Goal: Information Seeking & Learning: Learn about a topic

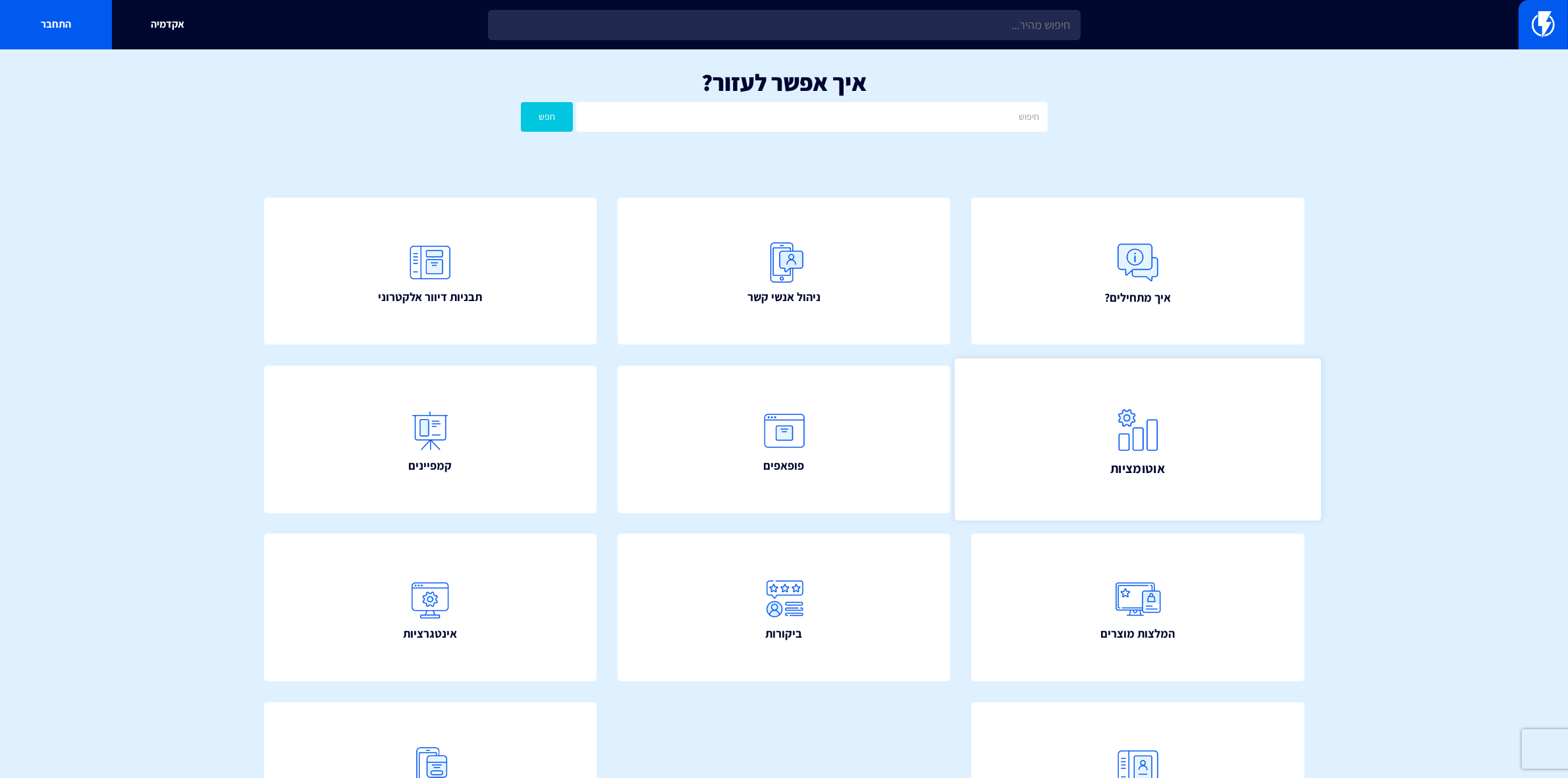
click at [1141, 456] on img at bounding box center [1138, 430] width 58 height 58
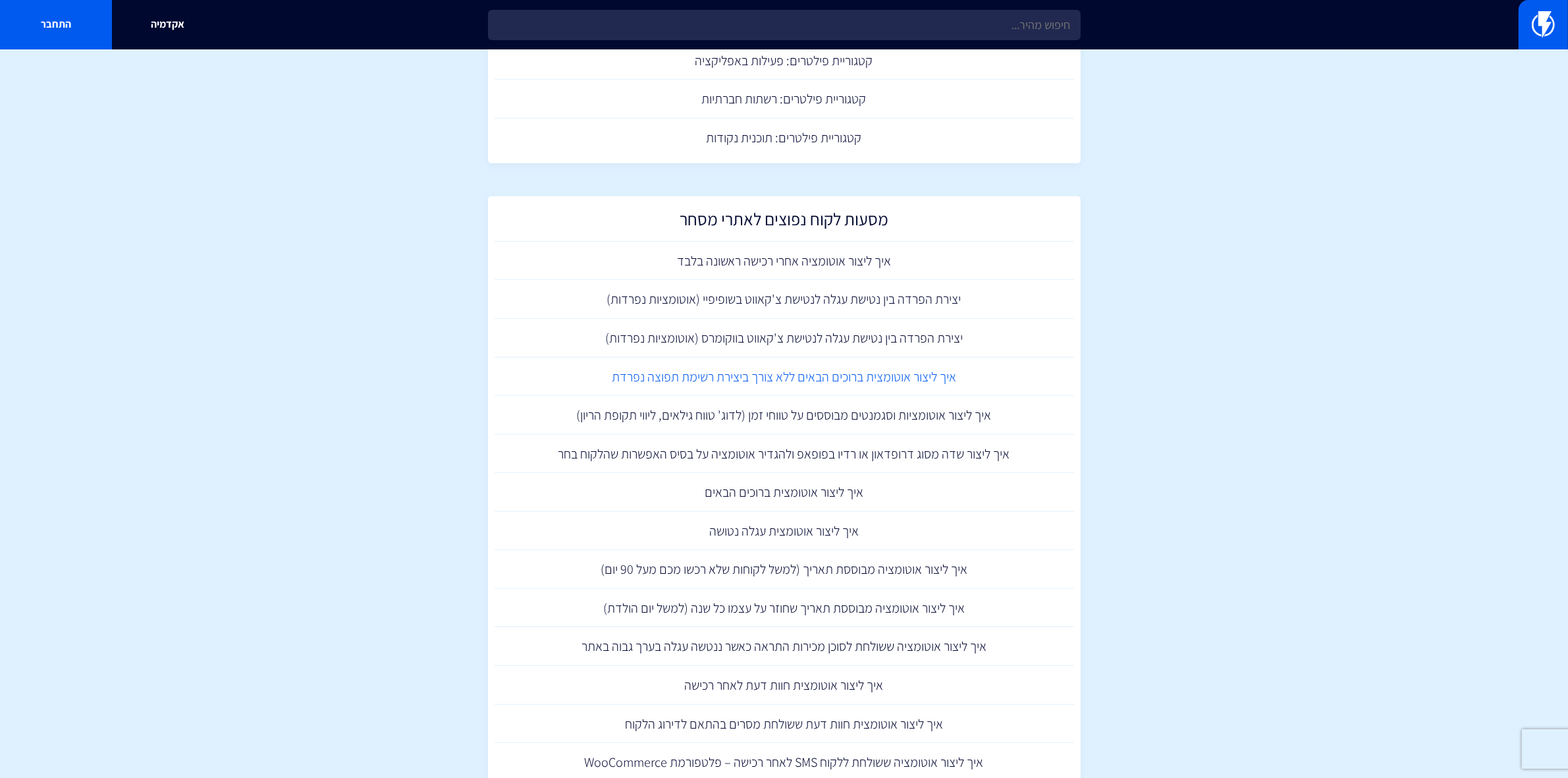
scroll to position [1070, 0]
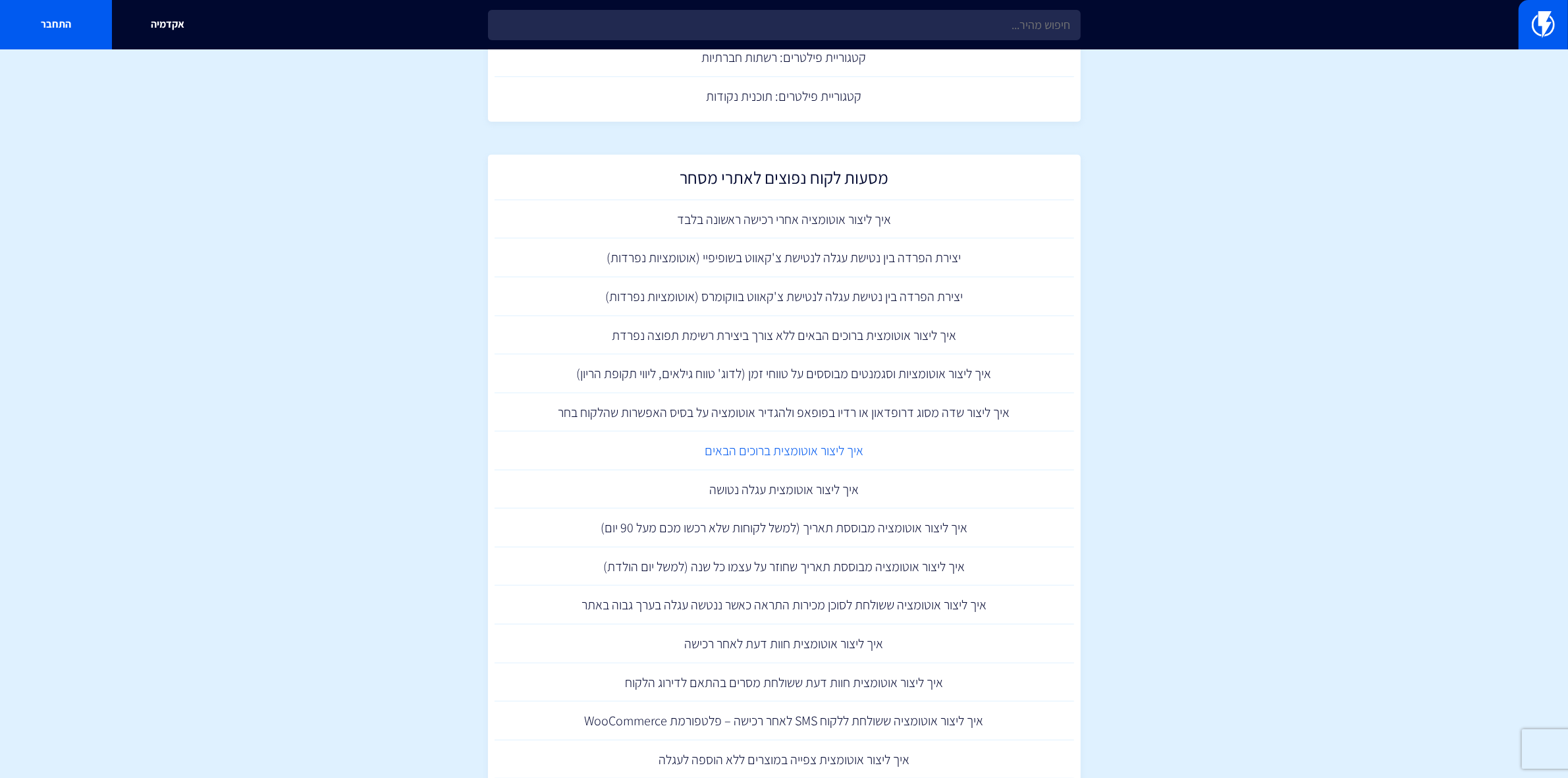
click at [754, 445] on link "איך ליצור אוטומצית ברוכים הבאים" at bounding box center [784, 451] width 579 height 39
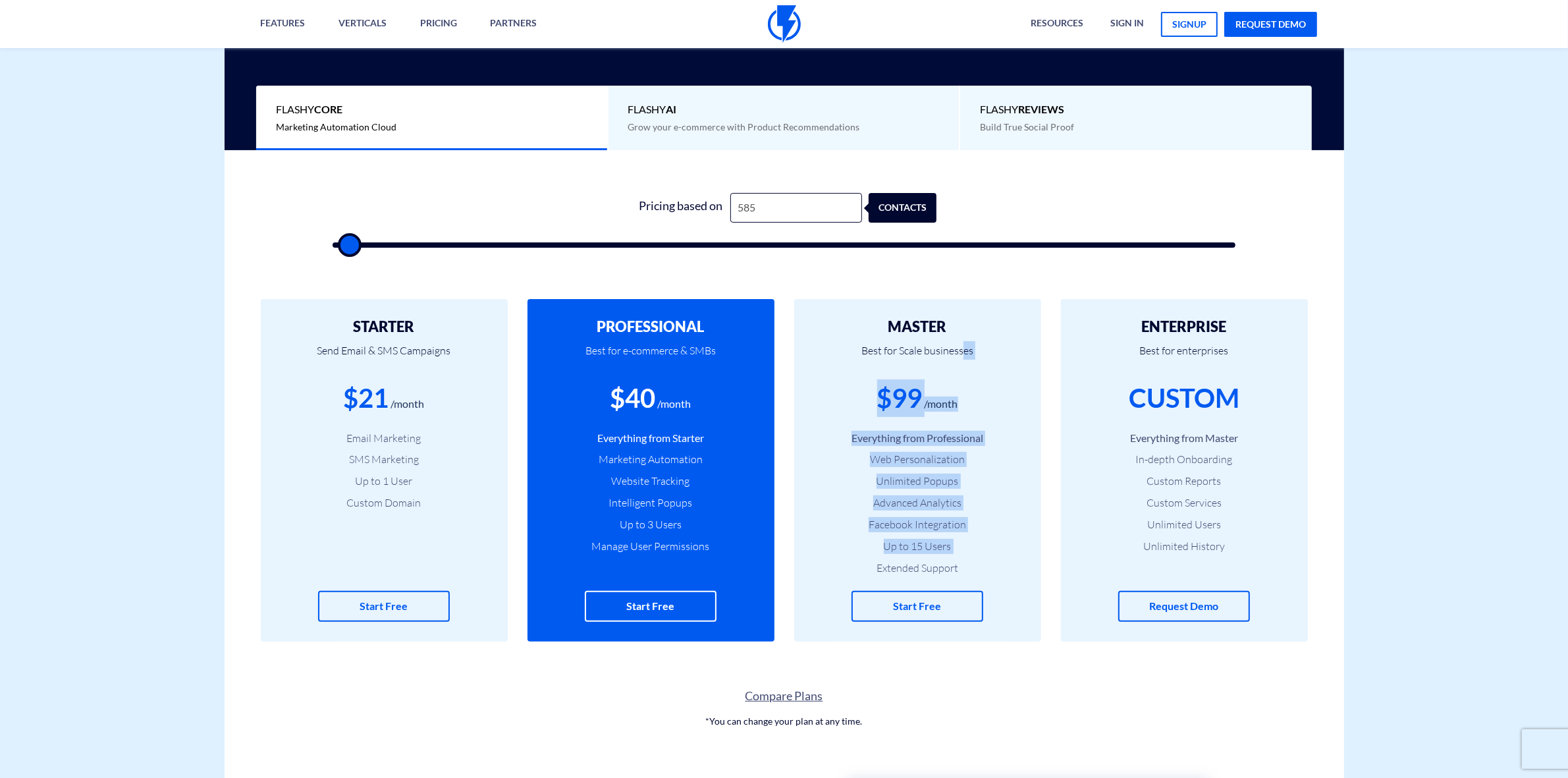
click at [767, 699] on link "Compare Plans" at bounding box center [784, 696] width 1119 height 17
